Goal: Find specific page/section: Find specific page/section

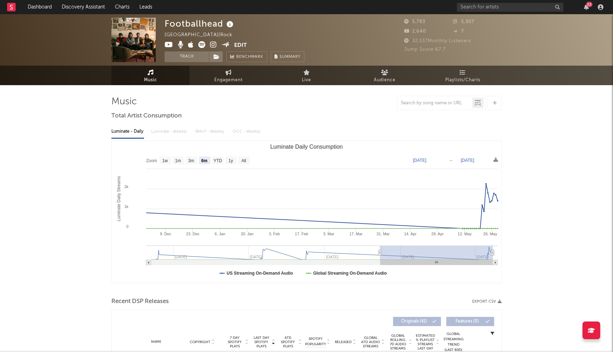
select select "6m"
click at [491, 5] on input "text" at bounding box center [510, 7] width 106 height 9
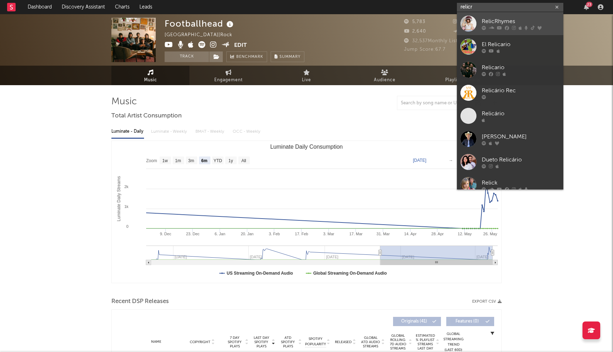
type input "relicr"
click at [502, 22] on div "RelicRhymes" at bounding box center [520, 21] width 78 height 9
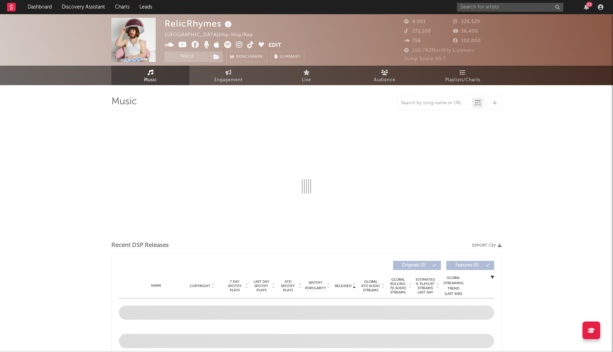
select select "6m"
